Goal: Task Accomplishment & Management: Manage account settings

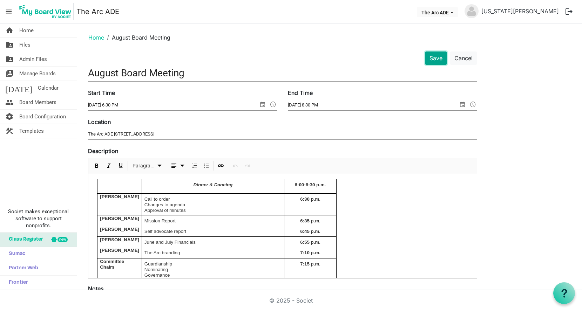
click at [436, 62] on button "Save" at bounding box center [436, 58] width 22 height 13
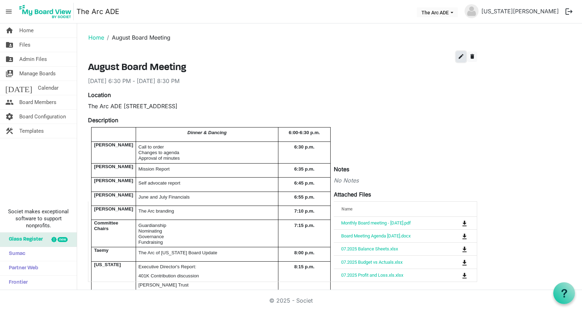
click at [462, 58] on span "edit" at bounding box center [461, 56] width 6 height 6
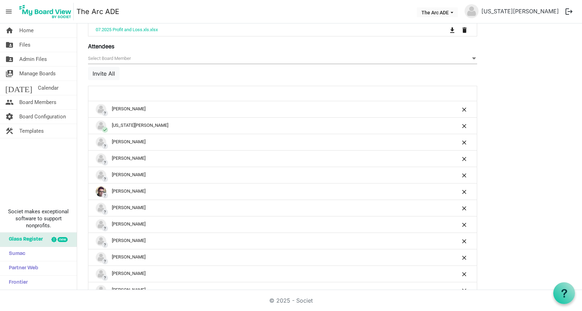
scroll to position [429, 0]
click at [101, 68] on button "Invite All" at bounding box center [104, 73] width 32 height 13
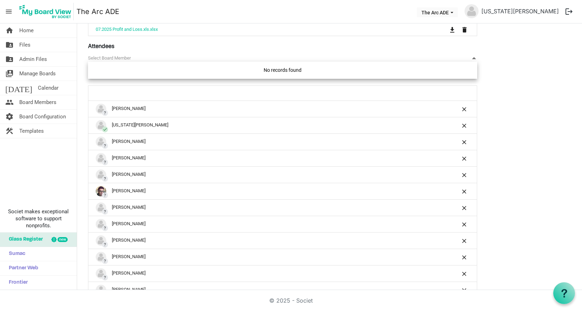
click at [127, 58] on span "null" at bounding box center [282, 58] width 389 height 11
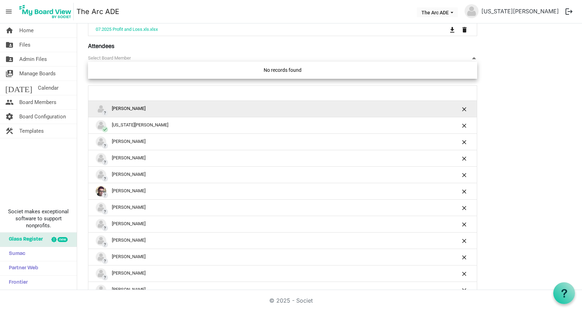
click at [100, 104] on img "?Alison Butler is template cell column header" at bounding box center [101, 109] width 11 height 11
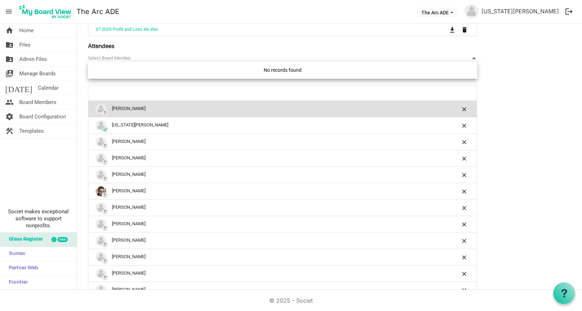
click at [103, 55] on span "null" at bounding box center [282, 58] width 389 height 11
click at [167, 53] on span "null" at bounding box center [282, 58] width 389 height 11
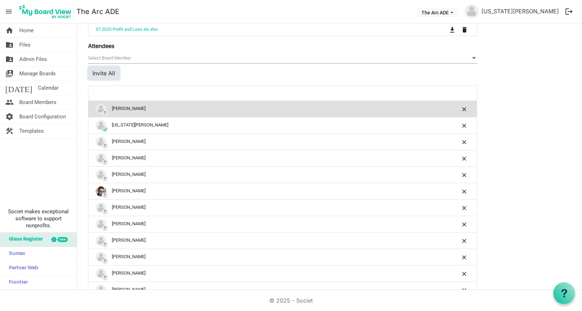
click at [99, 68] on button "Invite All" at bounding box center [104, 73] width 32 height 13
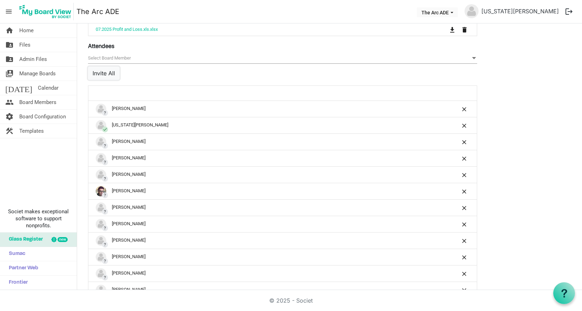
scroll to position [511, 0]
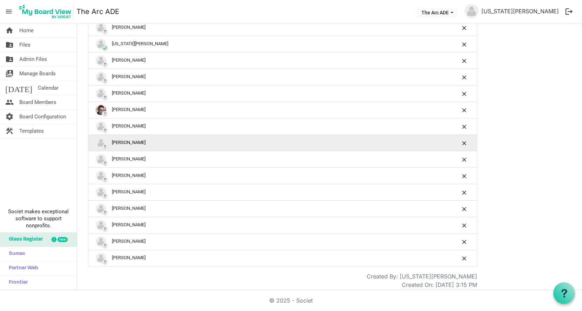
click at [187, 138] on div "? Kelsey Simms" at bounding box center [261, 143] width 330 height 11
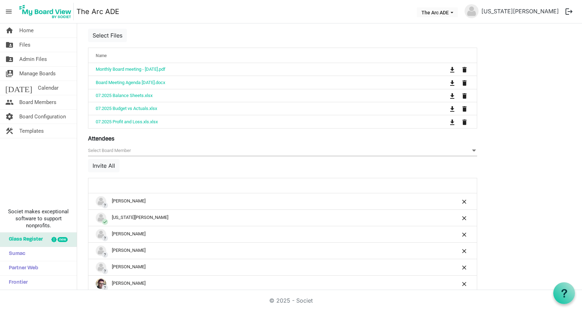
scroll to position [334, 0]
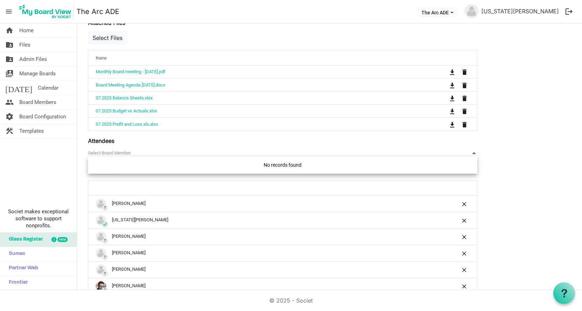
click at [124, 148] on span "null" at bounding box center [282, 153] width 389 height 11
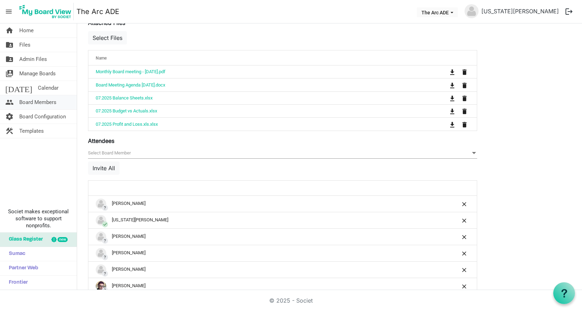
click at [33, 99] on span "Board Members" at bounding box center [37, 102] width 37 height 14
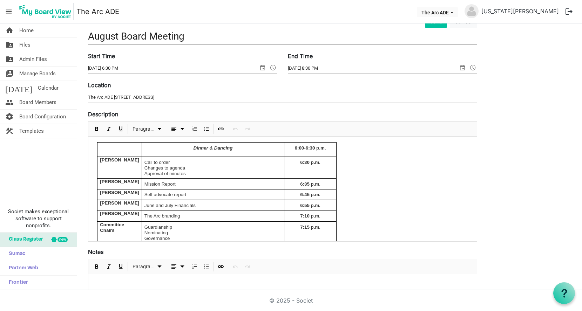
scroll to position [0, 0]
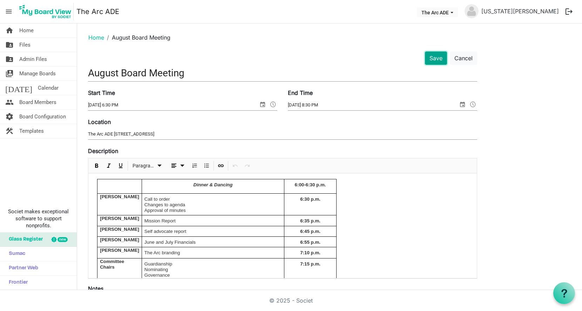
click at [432, 59] on button "Save" at bounding box center [436, 58] width 22 height 13
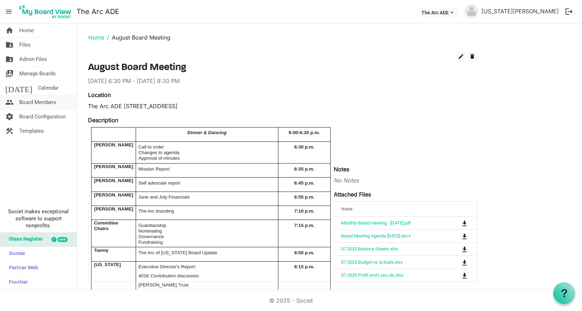
click at [43, 101] on span "Board Members" at bounding box center [37, 102] width 37 height 14
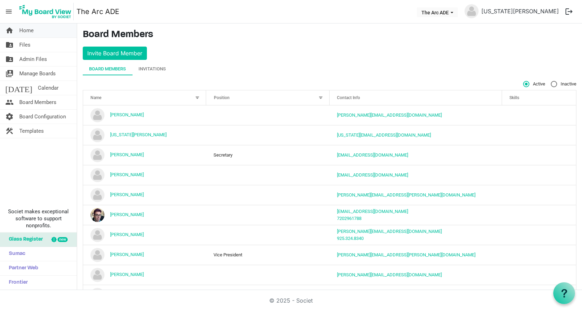
click at [24, 32] on span "Home" at bounding box center [26, 30] width 14 height 14
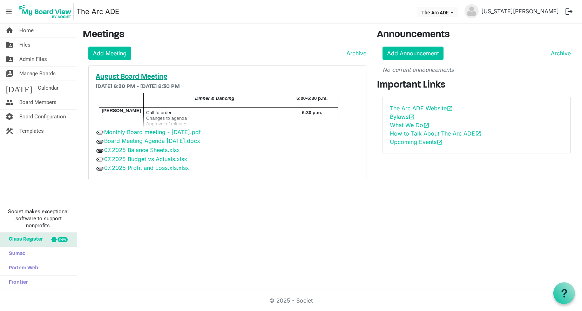
click at [156, 76] on h5 "August Board Meeting" at bounding box center [227, 77] width 263 height 8
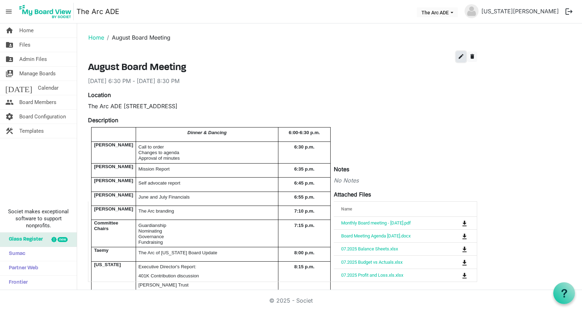
click at [461, 53] on span "edit" at bounding box center [461, 56] width 6 height 6
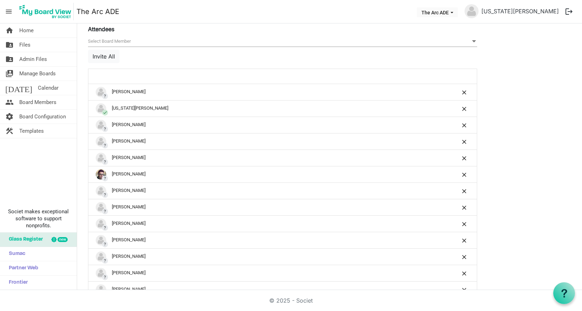
scroll to position [451, 0]
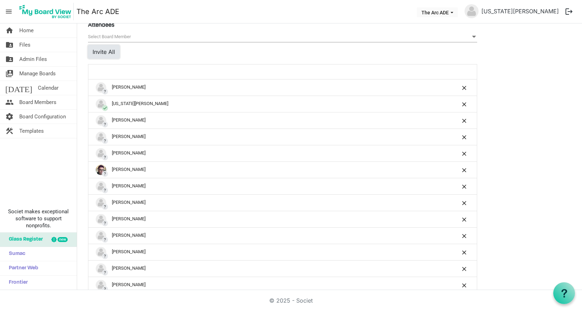
click at [103, 49] on button "Invite All" at bounding box center [104, 51] width 32 height 13
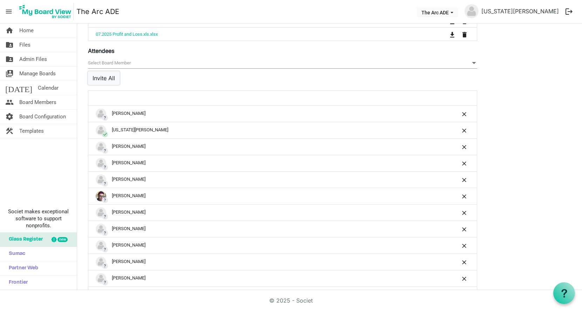
scroll to position [427, 0]
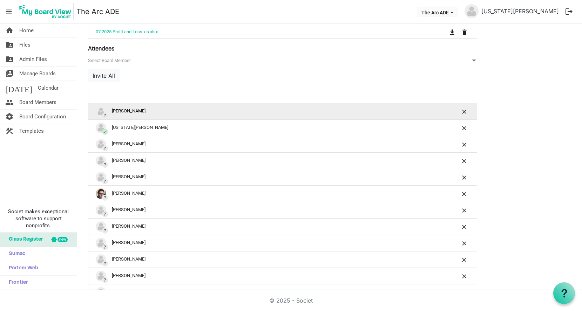
click at [293, 106] on div "? Alison Butler" at bounding box center [261, 111] width 330 height 11
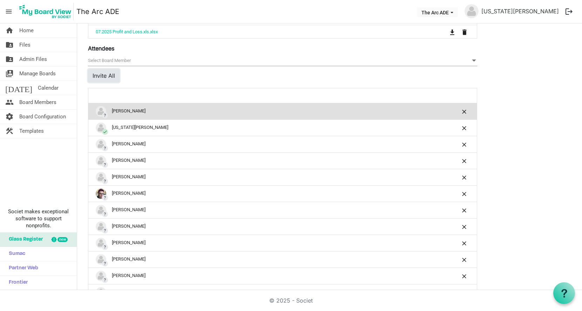
click at [109, 73] on button "Invite All" at bounding box center [104, 75] width 32 height 13
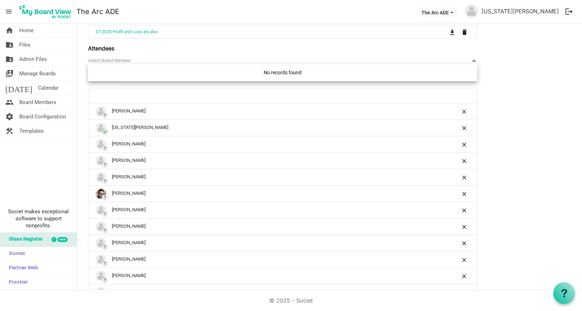
click at [117, 55] on span "null" at bounding box center [282, 60] width 389 height 11
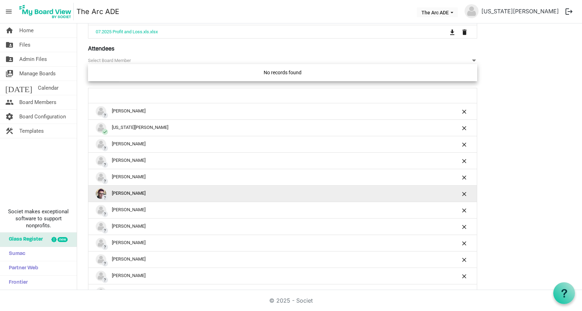
click at [123, 190] on div "? Kathryn Werkema" at bounding box center [261, 194] width 330 height 11
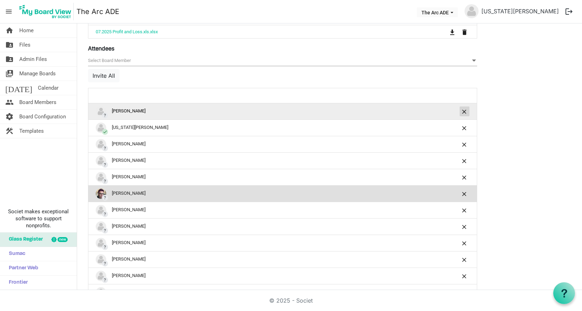
click at [463, 110] on span "is Command column column header" at bounding box center [465, 112] width 4 height 4
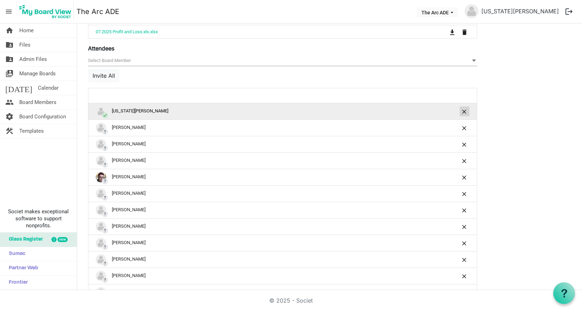
click at [463, 110] on span "is Command column column header" at bounding box center [465, 112] width 4 height 4
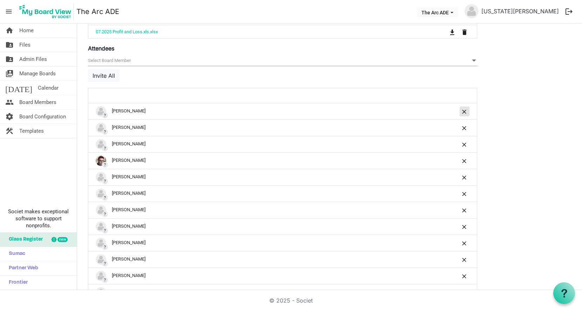
click at [463, 110] on span "is Command column column header" at bounding box center [465, 112] width 4 height 4
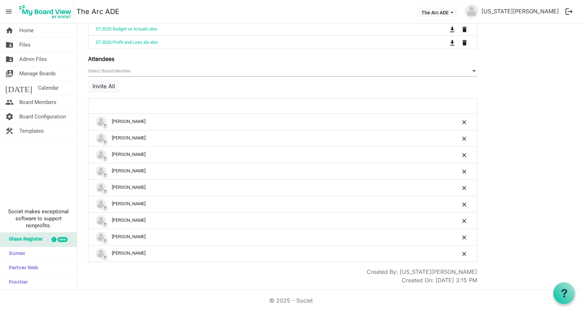
scroll to position [412, 0]
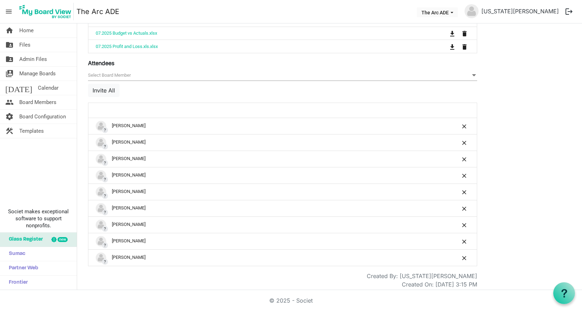
click at [463, 108] on div at bounding box center [455, 110] width 34 height 10
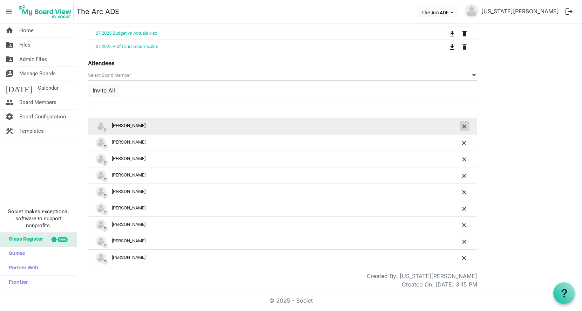
click at [464, 124] on span "is Command column column header" at bounding box center [465, 126] width 4 height 4
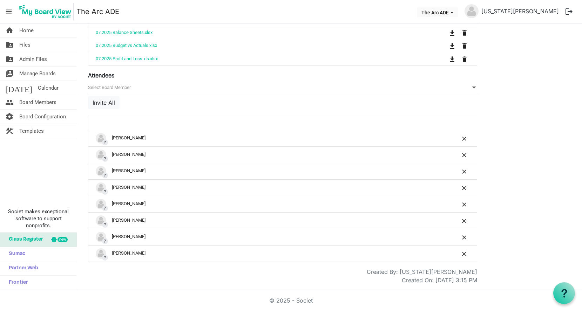
scroll to position [396, 0]
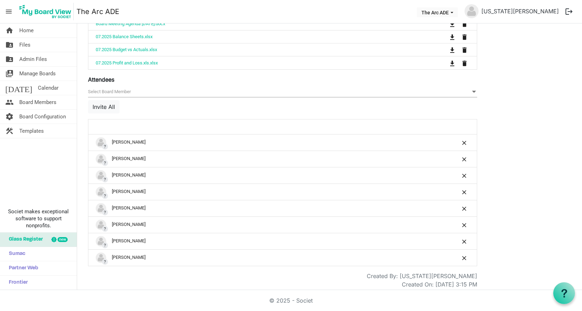
click at [464, 122] on div at bounding box center [455, 127] width 34 height 10
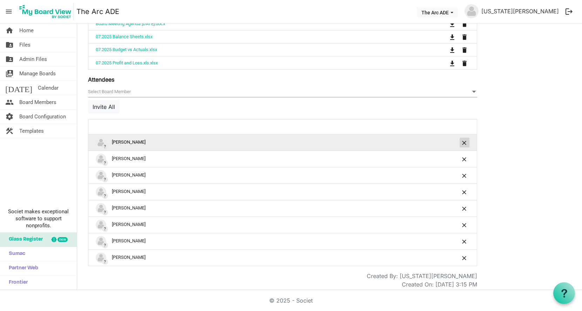
click at [464, 141] on span "is Command column column header" at bounding box center [465, 143] width 4 height 4
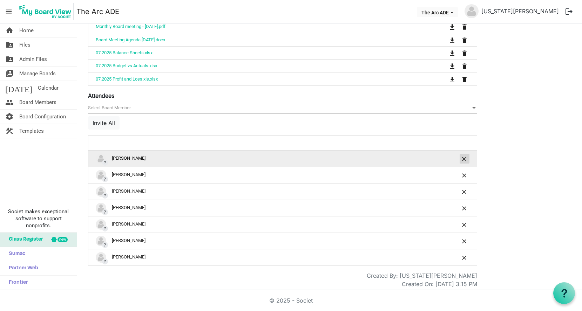
click at [465, 157] on span "is Command column column header" at bounding box center [465, 159] width 4 height 4
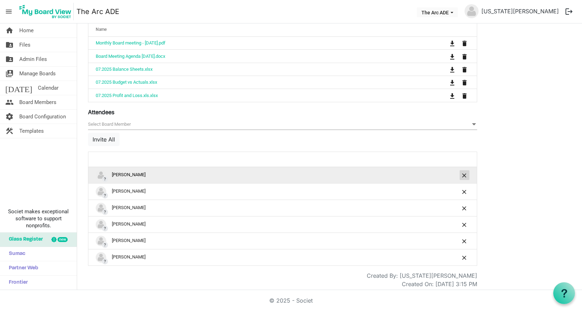
click at [464, 174] on span "is Command column column header" at bounding box center [465, 176] width 4 height 4
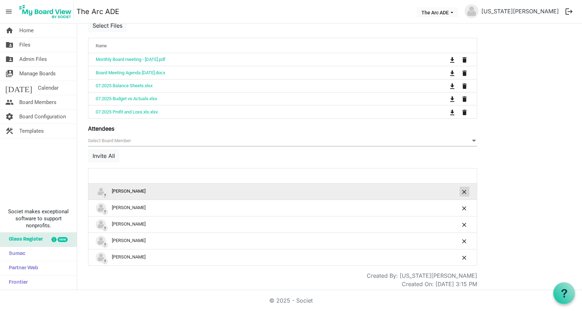
click at [465, 190] on span "is Command column column header" at bounding box center [465, 192] width 4 height 4
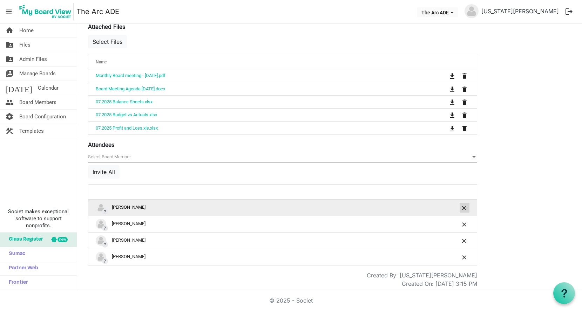
click at [464, 208] on button "is Command column column header" at bounding box center [465, 208] width 10 height 10
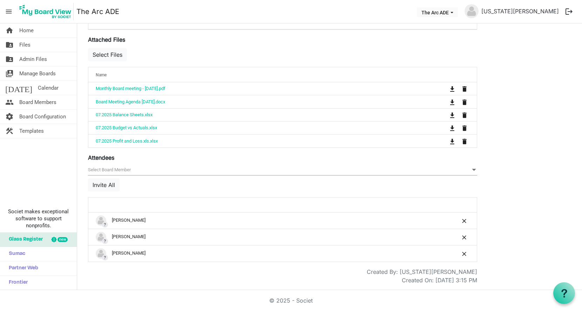
scroll to position [314, 0]
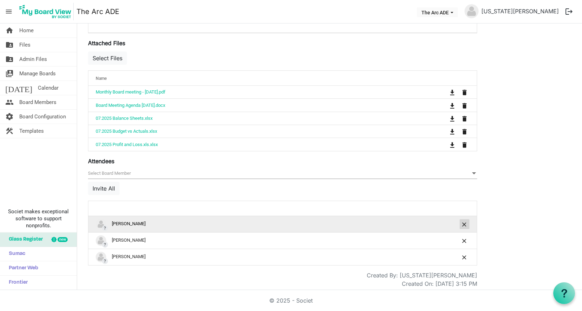
click at [464, 223] on span "is Command column column header" at bounding box center [465, 225] width 4 height 4
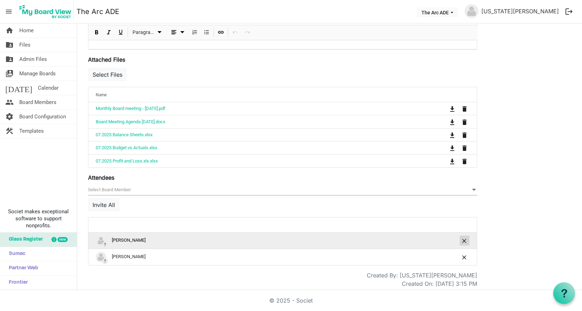
click at [464, 239] on span "is Command column column header" at bounding box center [465, 241] width 4 height 4
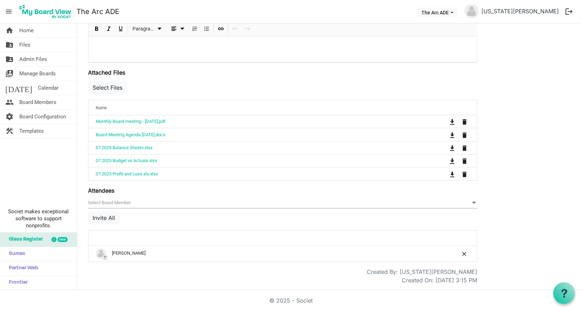
scroll to position [281, 0]
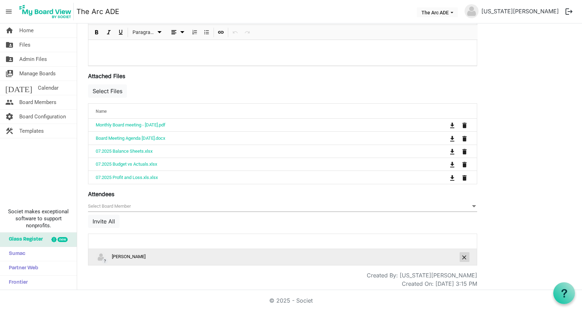
click at [465, 257] on button "is Command column column header" at bounding box center [465, 257] width 10 height 10
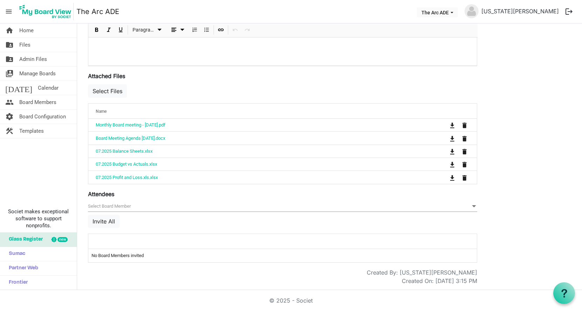
scroll to position [278, 0]
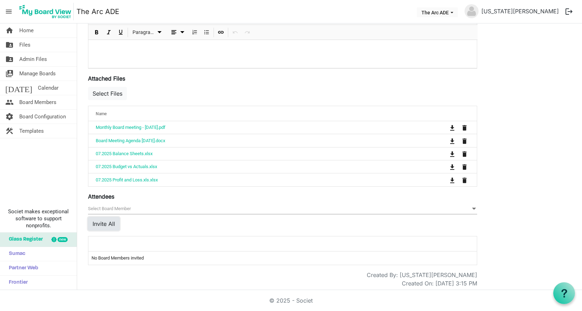
click at [100, 219] on button "Invite All" at bounding box center [104, 223] width 32 height 13
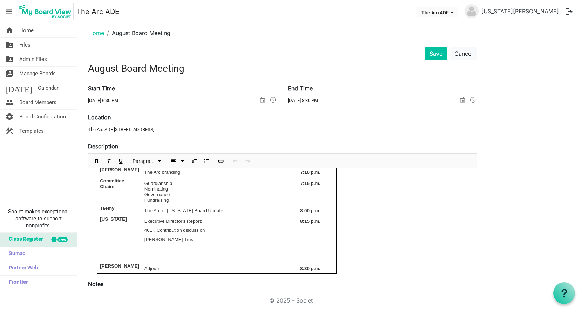
scroll to position [0, 0]
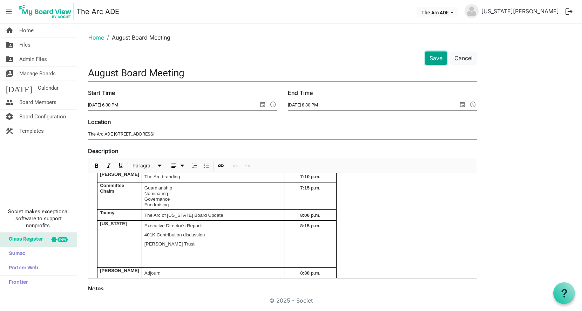
click at [433, 57] on button "Save" at bounding box center [436, 58] width 22 height 13
click at [431, 57] on button "Save" at bounding box center [436, 58] width 22 height 13
click at [24, 32] on span "Home" at bounding box center [26, 30] width 14 height 14
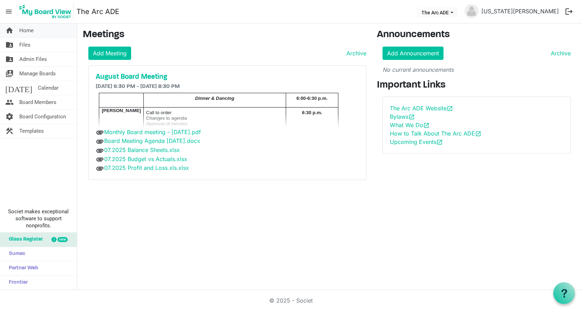
click at [28, 28] on span "Home" at bounding box center [26, 30] width 14 height 14
click at [32, 100] on span "Board Members" at bounding box center [37, 102] width 37 height 14
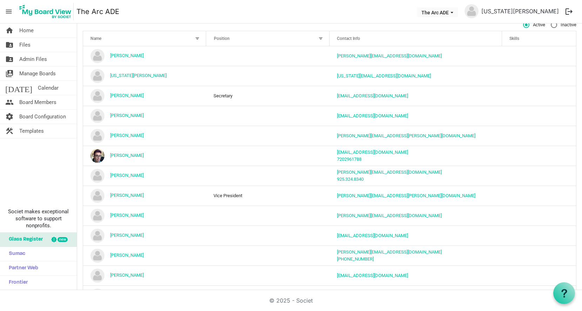
scroll to position [124, 0]
